Goal: Task Accomplishment & Management: Use online tool/utility

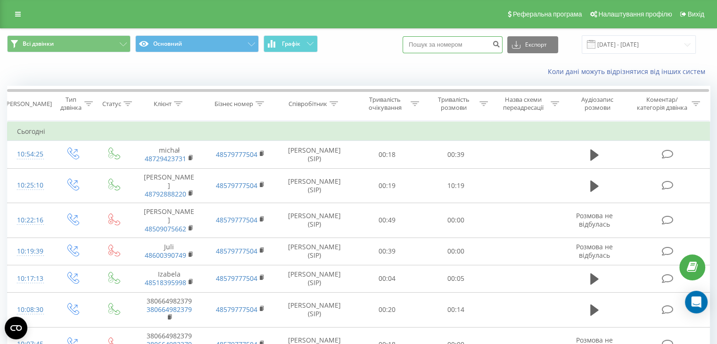
click at [460, 39] on input at bounding box center [452, 44] width 100 height 17
paste input "48505059204"
type input "48505059204"
click at [541, 45] on button "Експорт" at bounding box center [532, 44] width 51 height 17
click at [487, 61] on div "Коли дані можуть відрізнятися вiд інших систем" at bounding box center [358, 71] width 716 height 23
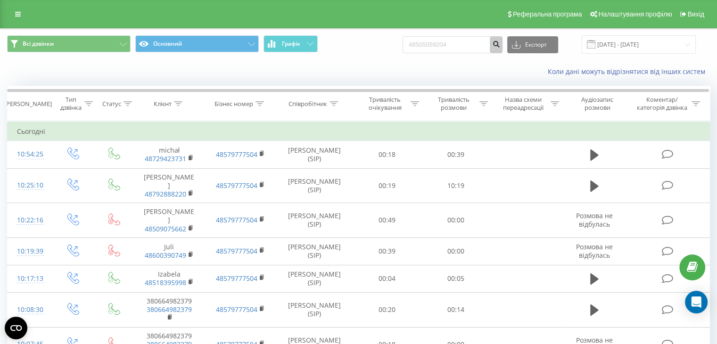
click at [502, 39] on button "submit" at bounding box center [496, 44] width 13 height 17
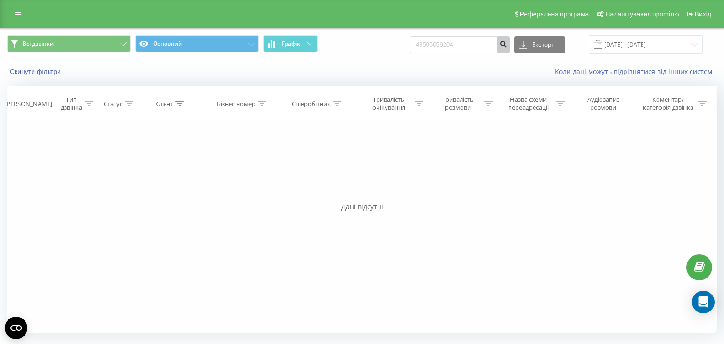
click at [507, 41] on icon "submit" at bounding box center [503, 43] width 8 height 6
